Goal: Navigation & Orientation: Find specific page/section

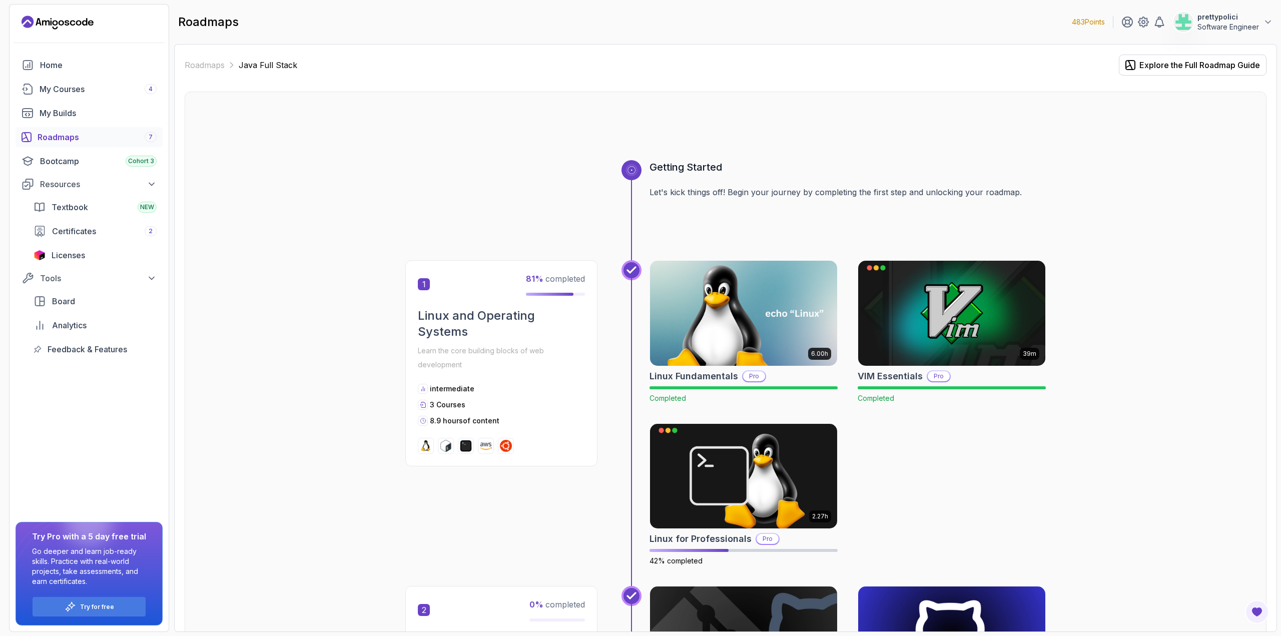
click at [1235, 21] on p "prettypolici" at bounding box center [1228, 17] width 62 height 10
click at [1189, 95] on p "Billing" at bounding box center [1190, 97] width 22 height 12
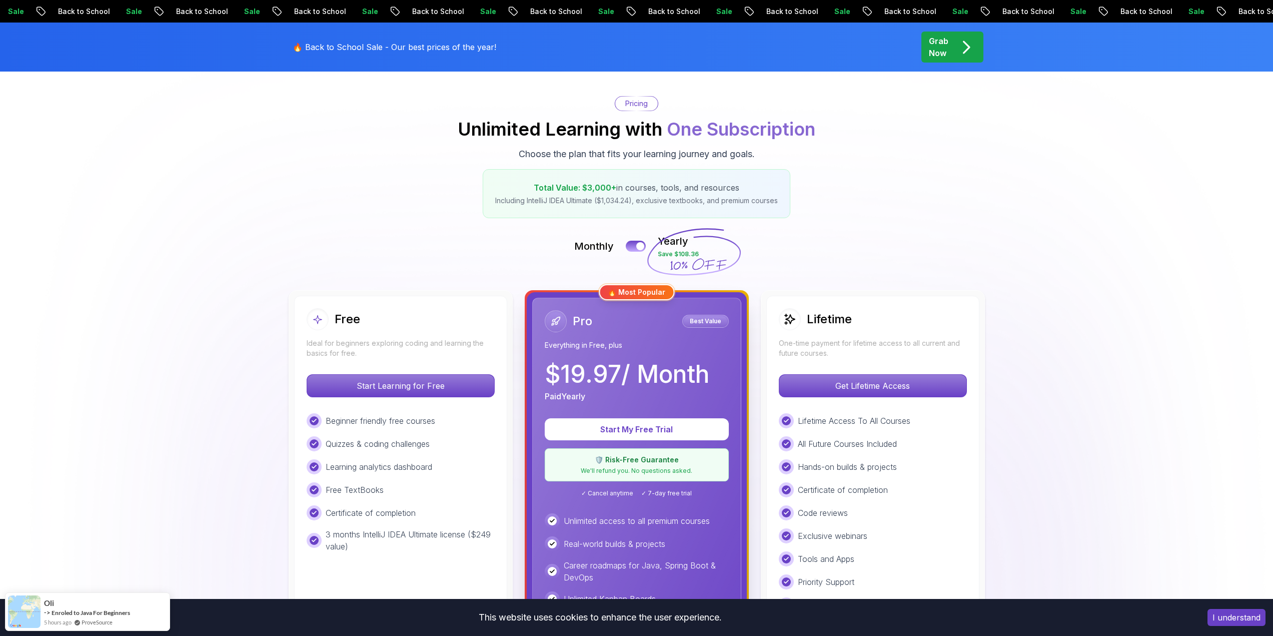
scroll to position [150, 0]
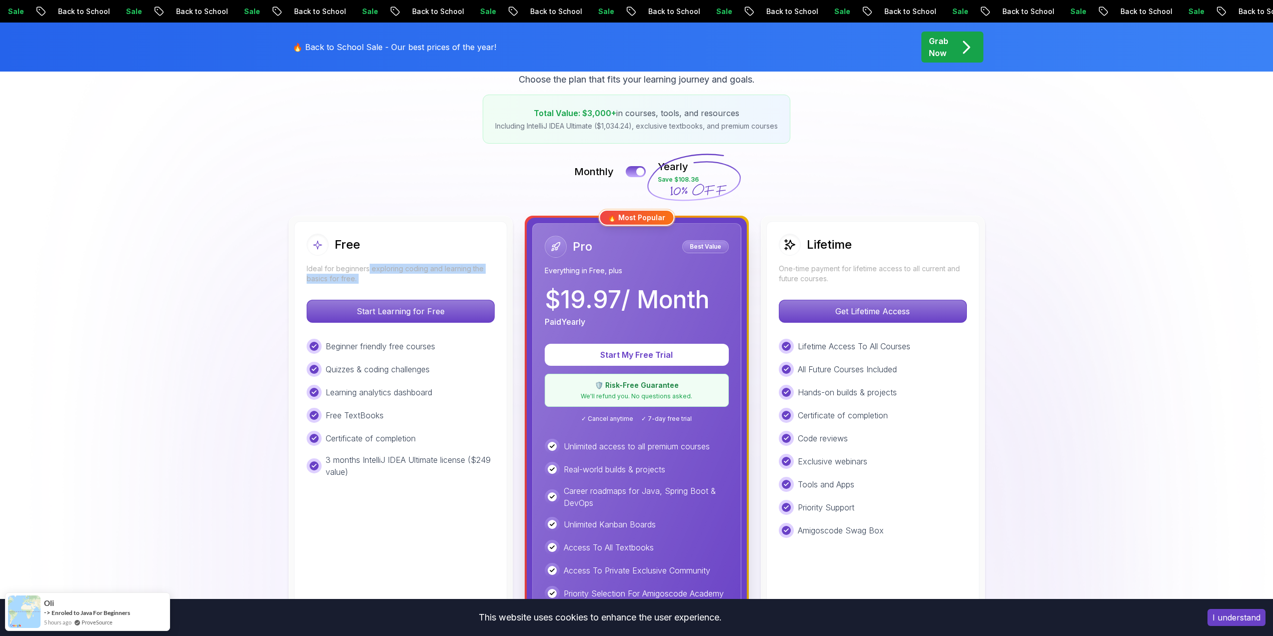
drag, startPoint x: 370, startPoint y: 263, endPoint x: 457, endPoint y: 297, distance: 93.0
click at [457, 297] on div "Free Ideal for beginners exploring coding and learning the basics for free. Sta…" at bounding box center [400, 452] width 213 height 463
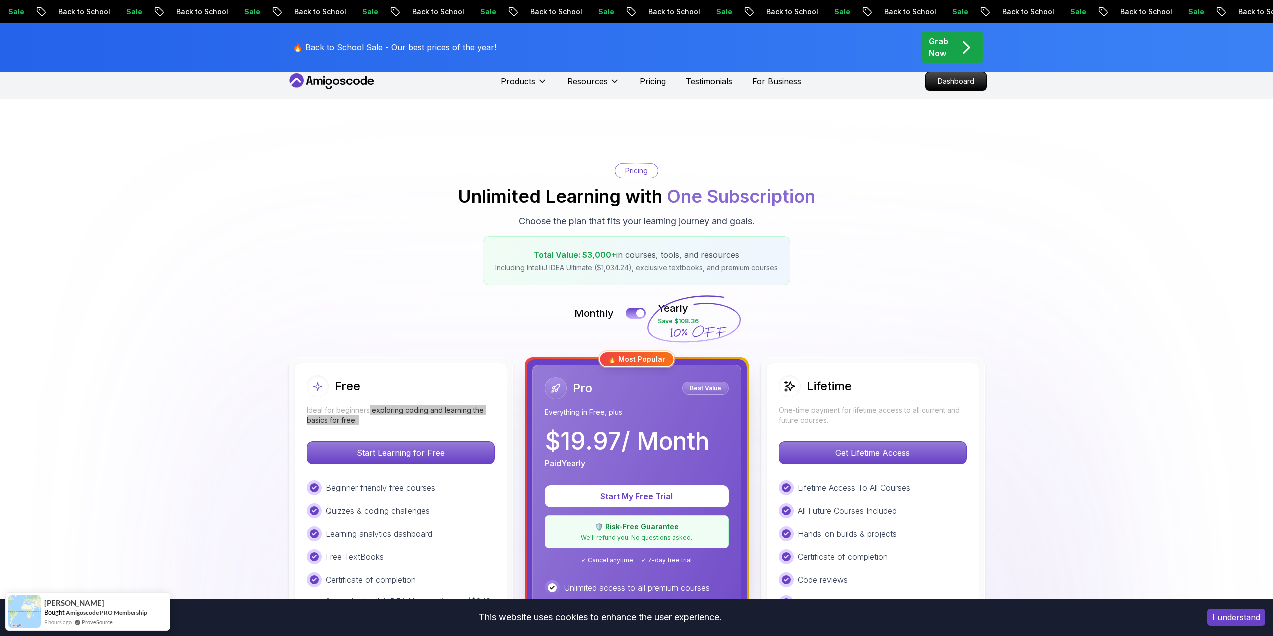
scroll to position [0, 0]
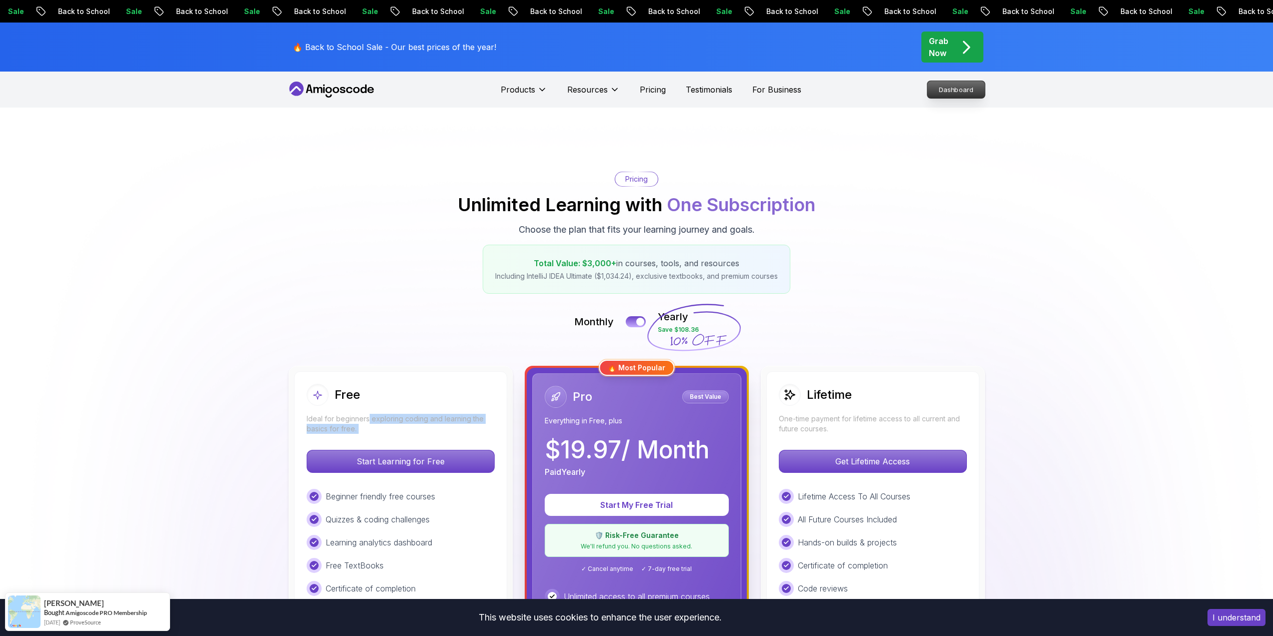
click at [952, 95] on p "Dashboard" at bounding box center [957, 89] width 58 height 17
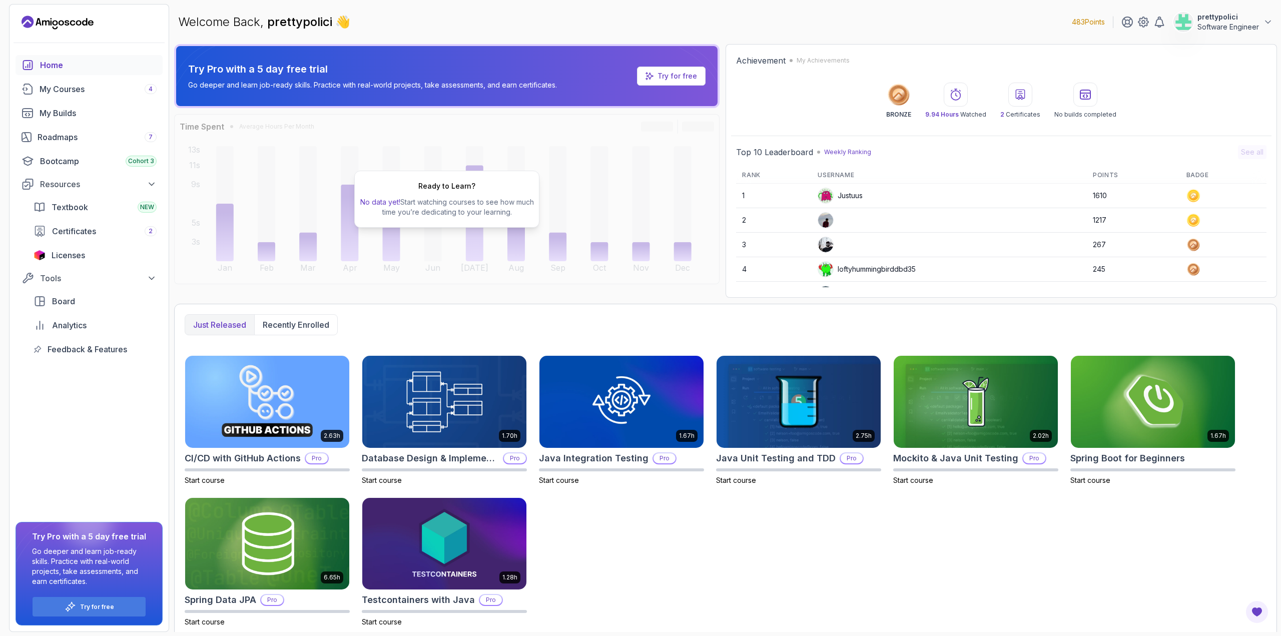
click at [1238, 21] on p "prettypolici" at bounding box center [1228, 17] width 62 height 10
click at [1203, 96] on link "Billing" at bounding box center [1212, 97] width 119 height 24
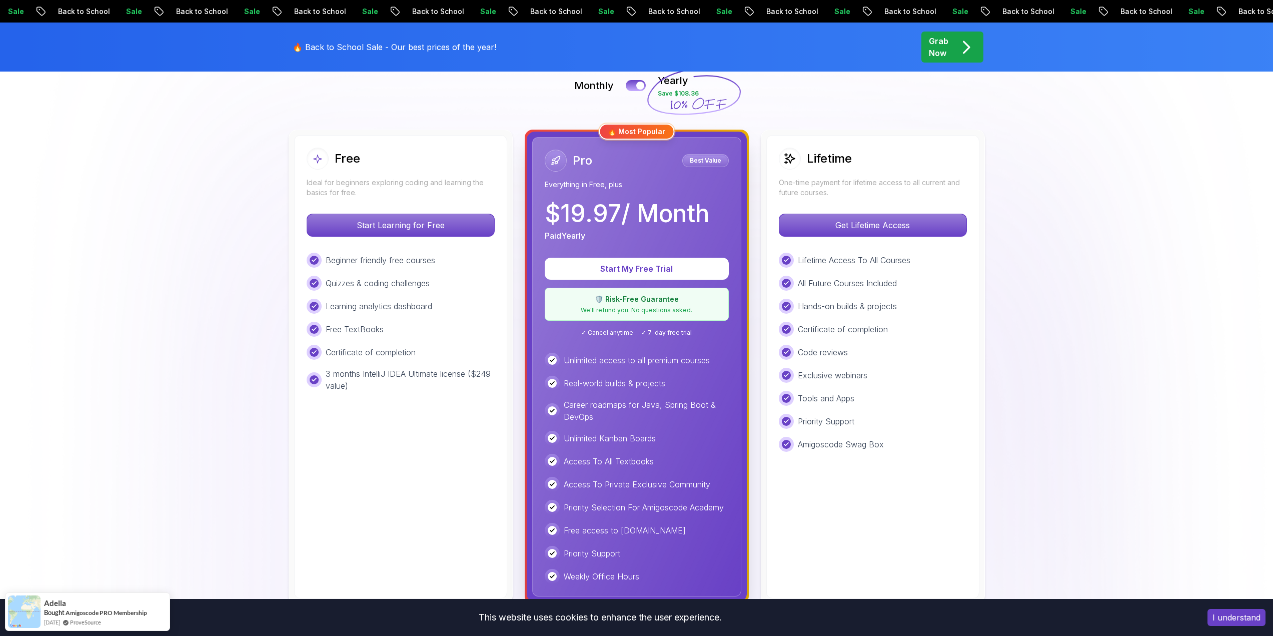
scroll to position [50, 0]
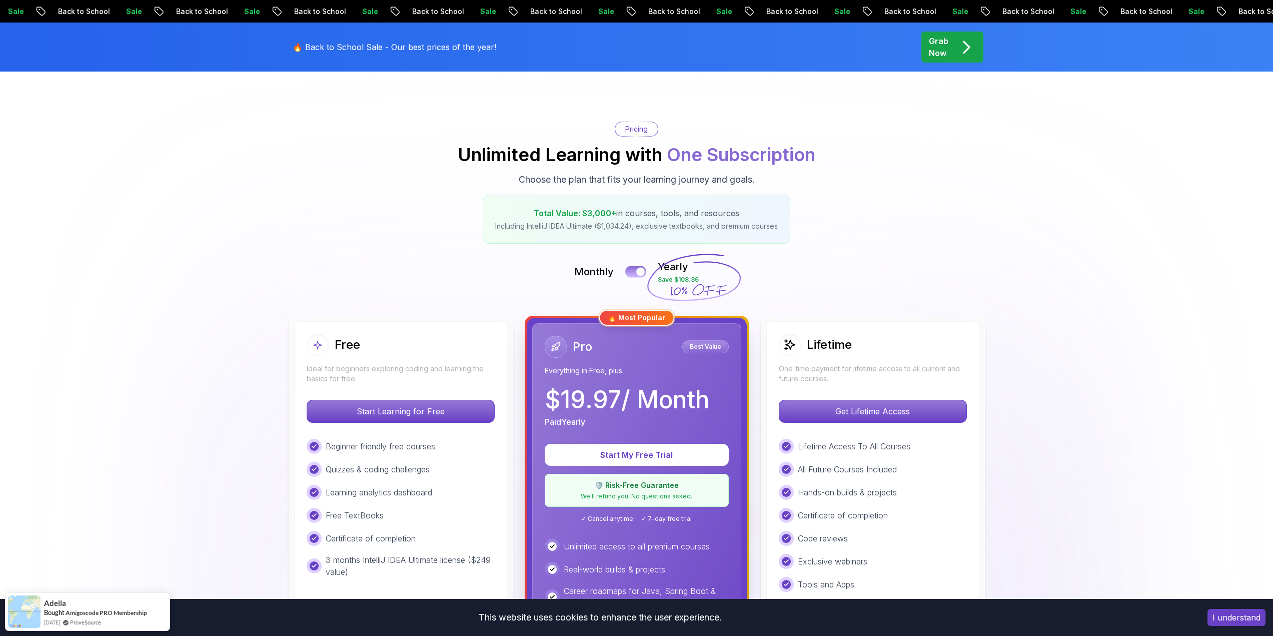
click at [634, 268] on button at bounding box center [635, 272] width 21 height 12
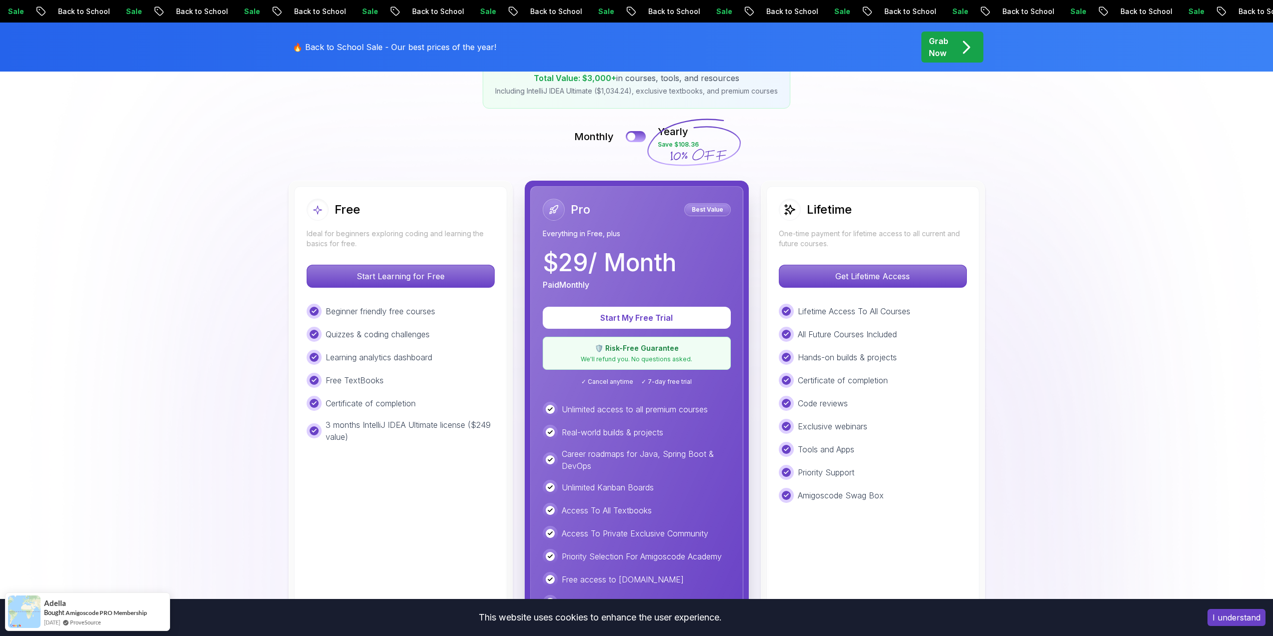
scroll to position [150, 0]
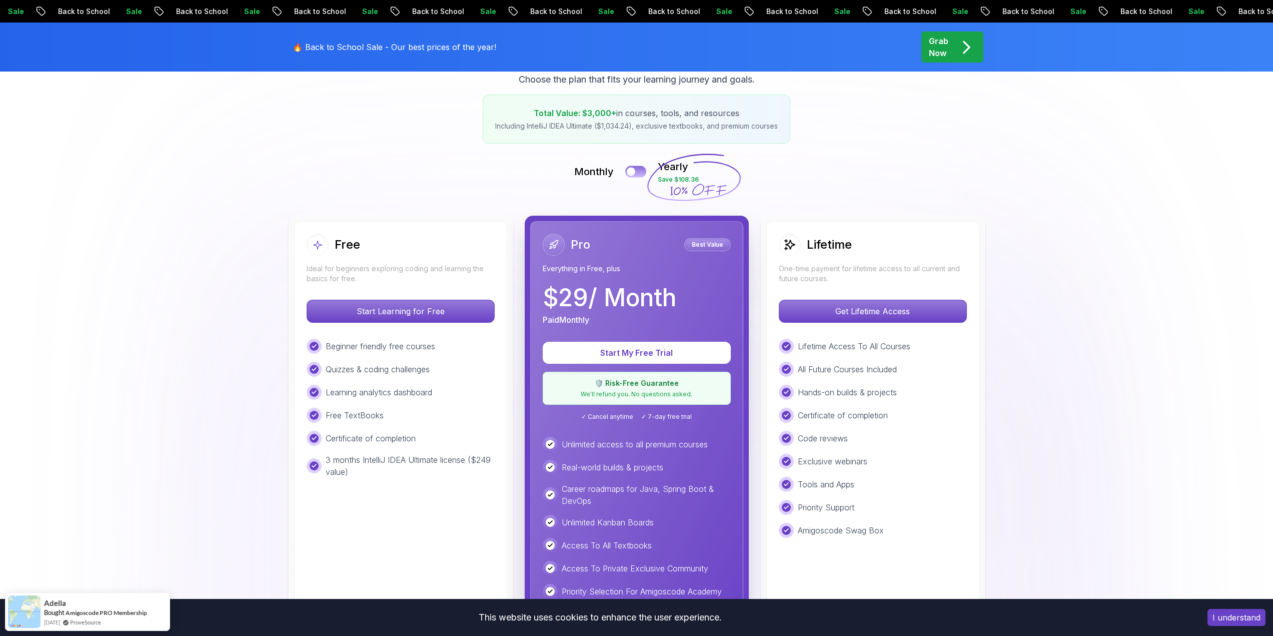
click at [636, 168] on button at bounding box center [635, 172] width 21 height 12
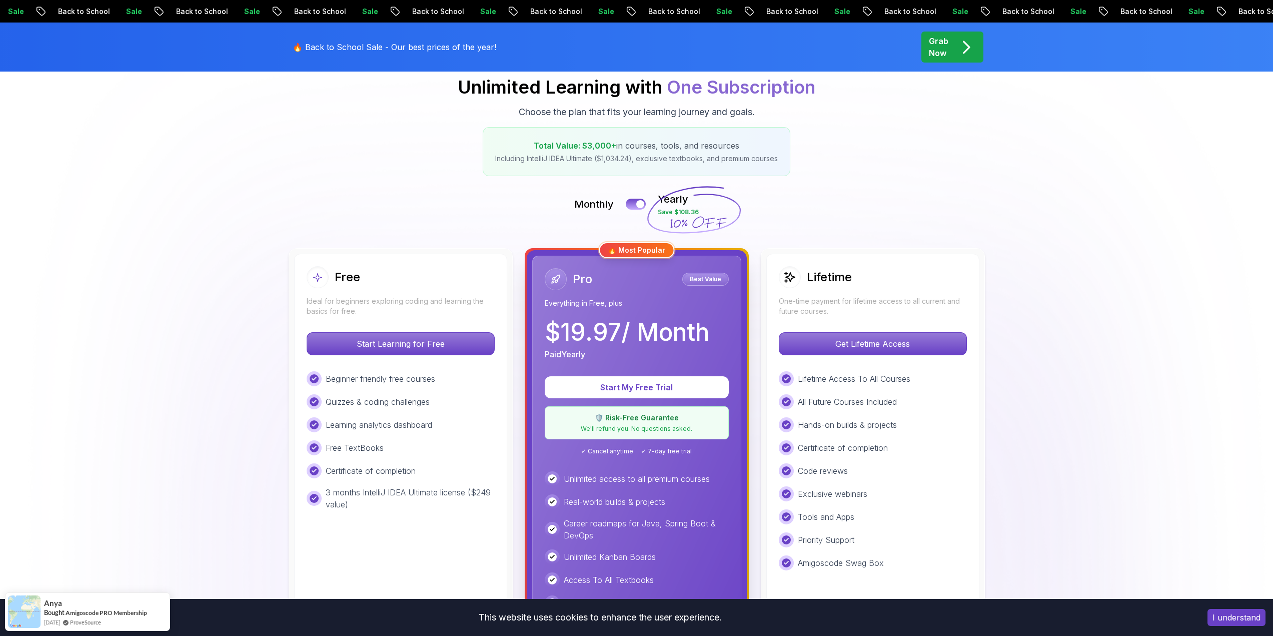
scroll to position [0, 0]
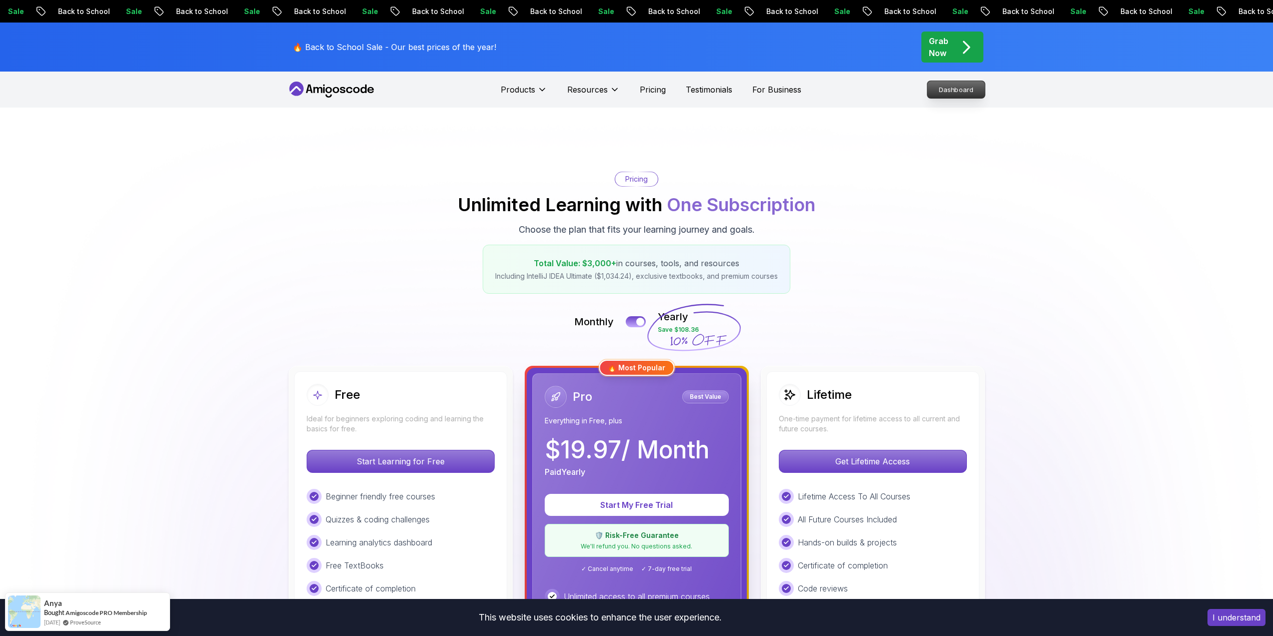
click at [956, 87] on p "Dashboard" at bounding box center [957, 89] width 58 height 17
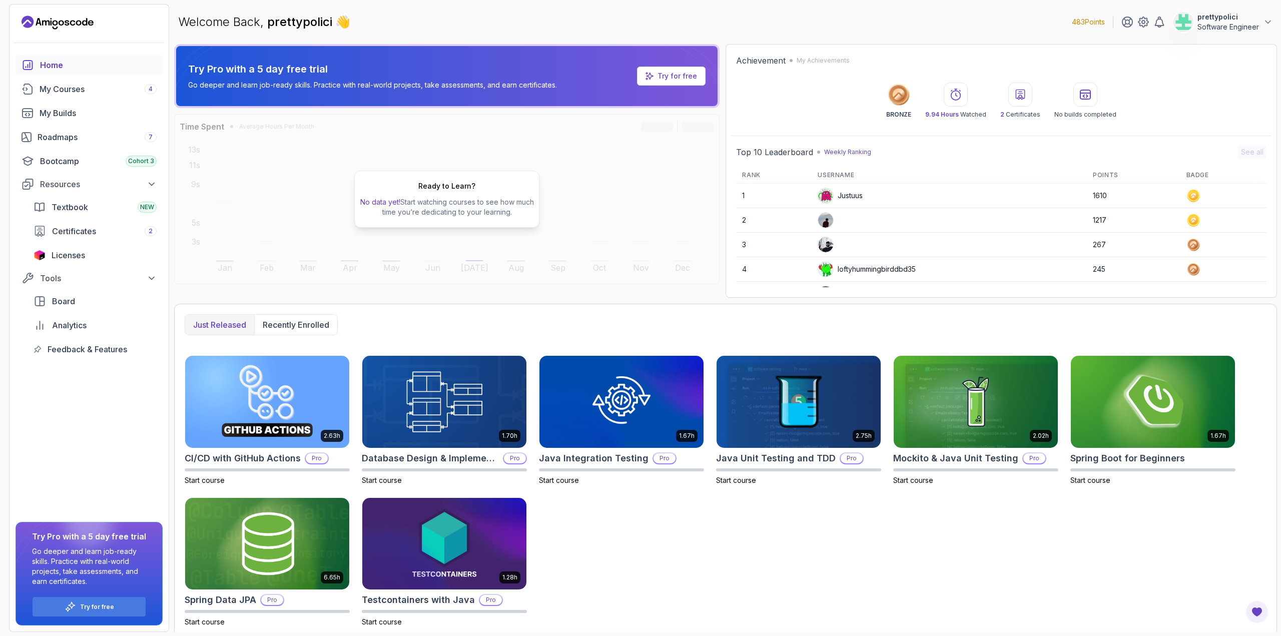
click at [1212, 21] on p "prettypolici" at bounding box center [1228, 17] width 62 height 10
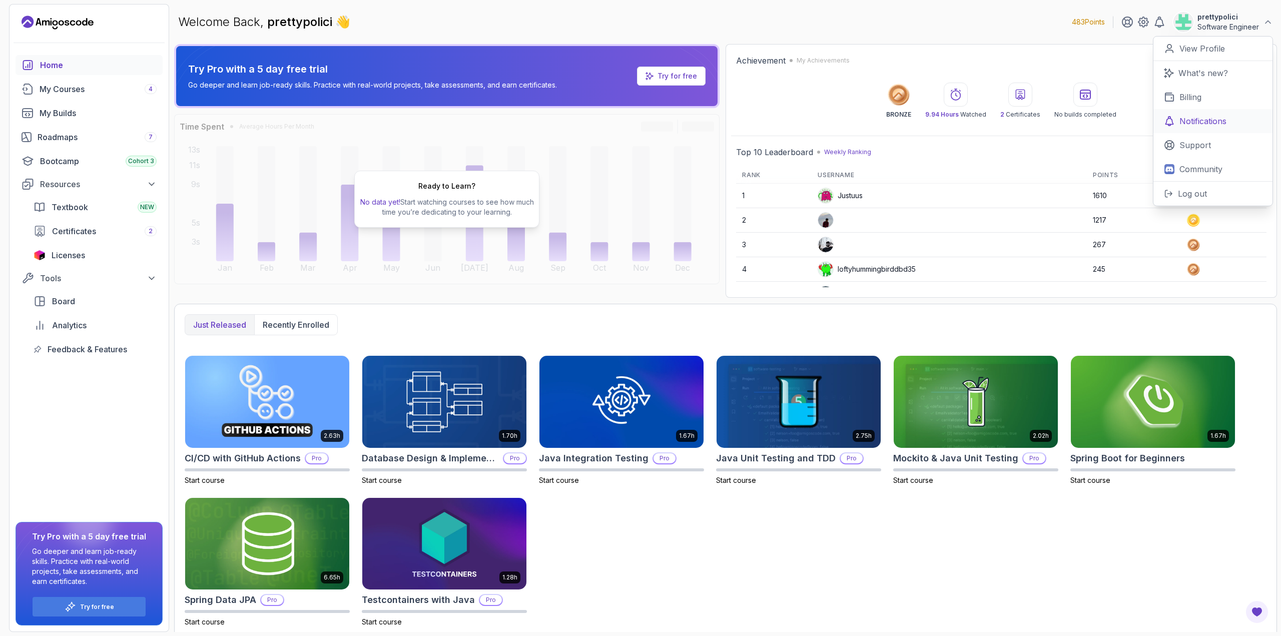
click at [1198, 121] on p "Notifications" at bounding box center [1202, 121] width 47 height 12
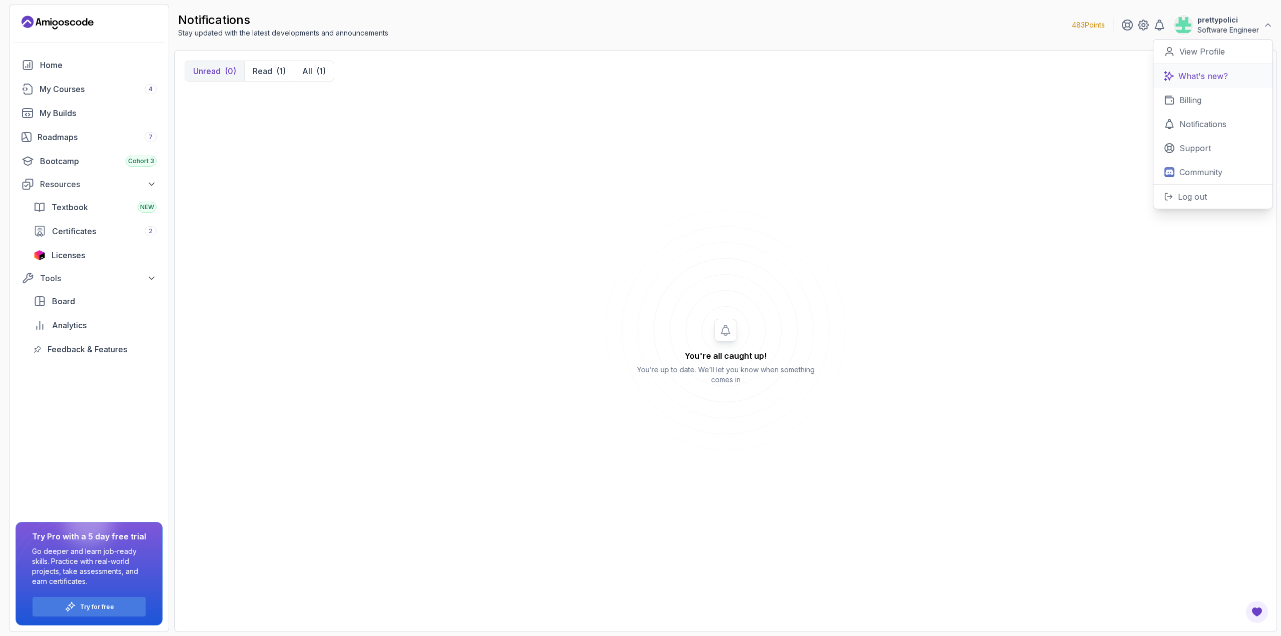
click at [1198, 76] on p "What's new?" at bounding box center [1203, 76] width 50 height 12
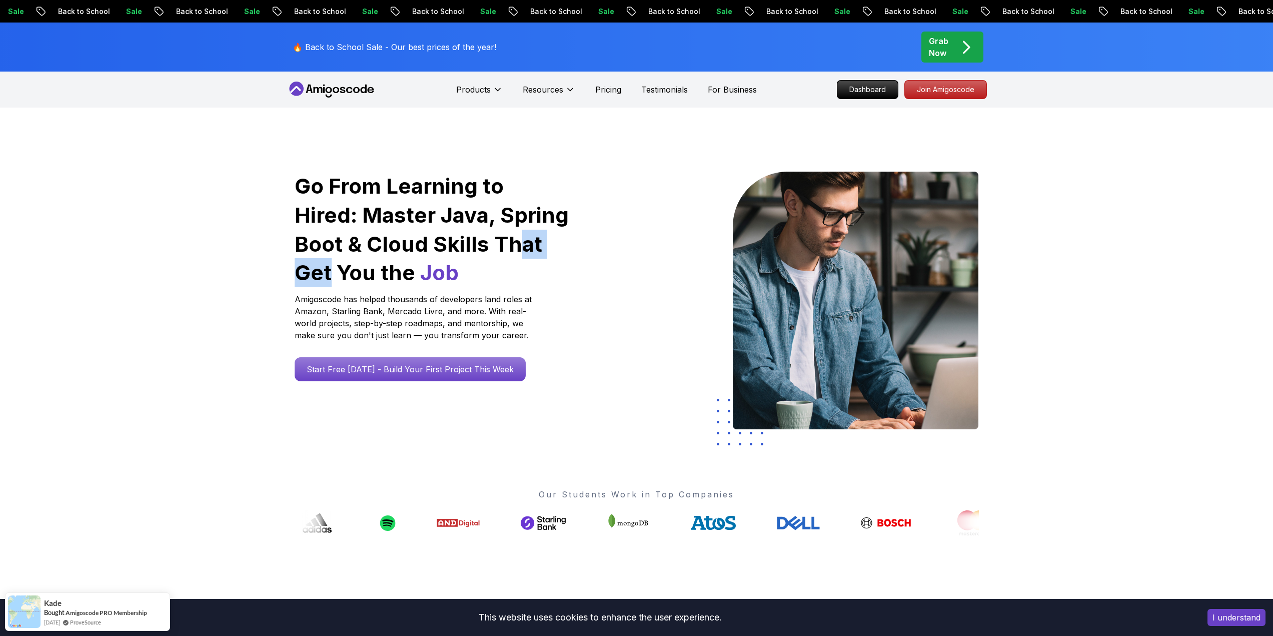
drag, startPoint x: 472, startPoint y: 237, endPoint x: 539, endPoint y: 251, distance: 69.1
click at [575, 237] on div "Go From Learning to Hired: Master Java, Spring Boot & Cloud Skills That Get You…" at bounding box center [433, 302] width 292 height 261
click at [870, 94] on p "Dashboard" at bounding box center [868, 89] width 58 height 17
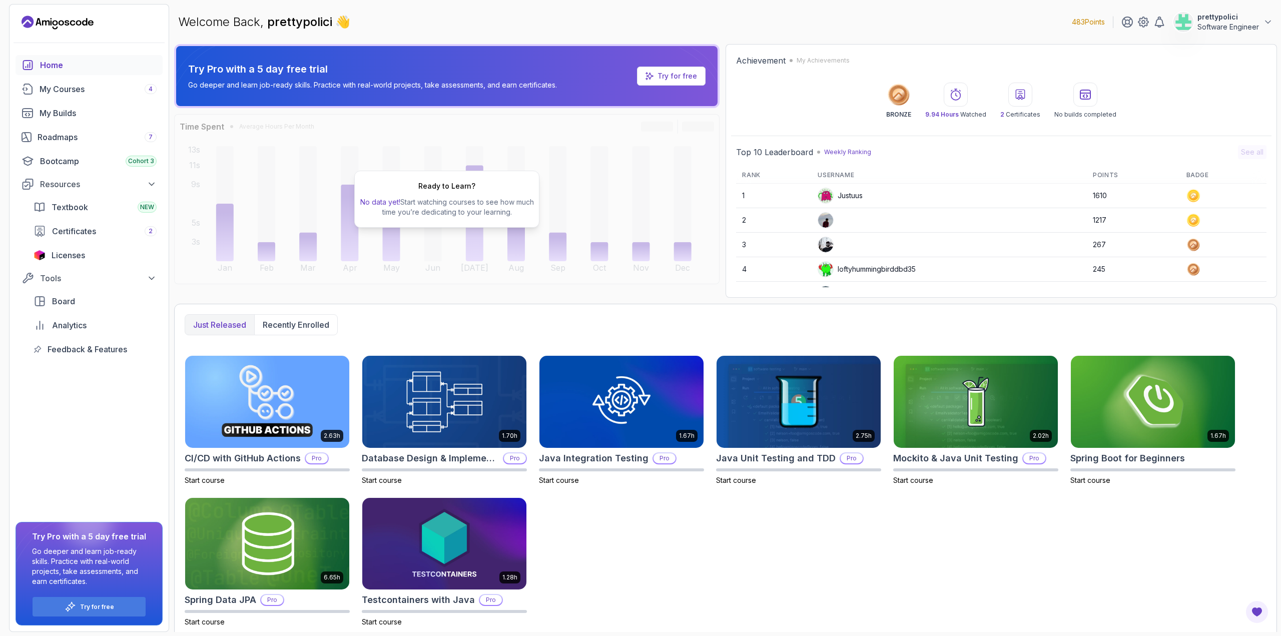
scroll to position [6, 0]
